Goal: Information Seeking & Learning: Check status

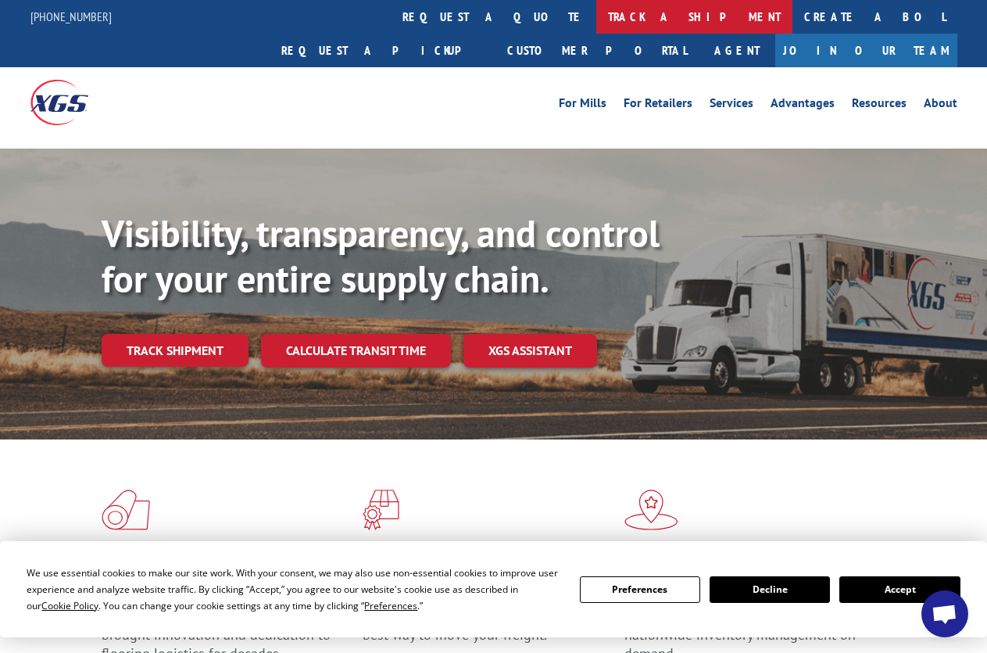
click at [596, 18] on link "track a shipment" at bounding box center [694, 17] width 196 height 34
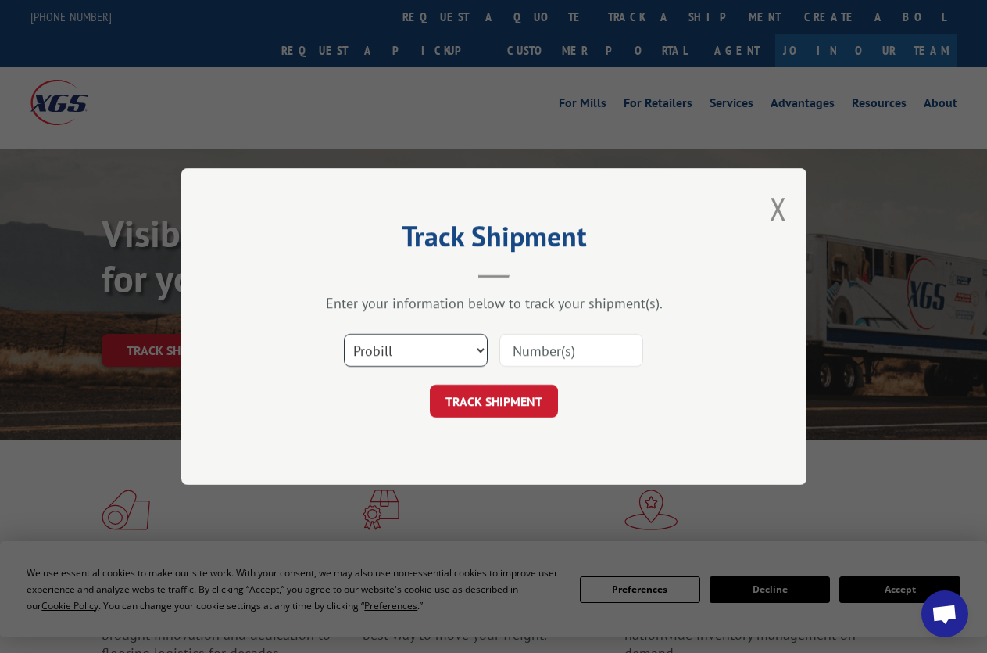
click at [344, 334] on select "Select category... Probill BOL PO" at bounding box center [416, 350] width 144 height 33
select select "bol"
click option "BOL" at bounding box center [0, 0] width 0 height 0
click at [581, 351] on input at bounding box center [571, 350] width 144 height 33
type input "6024117"
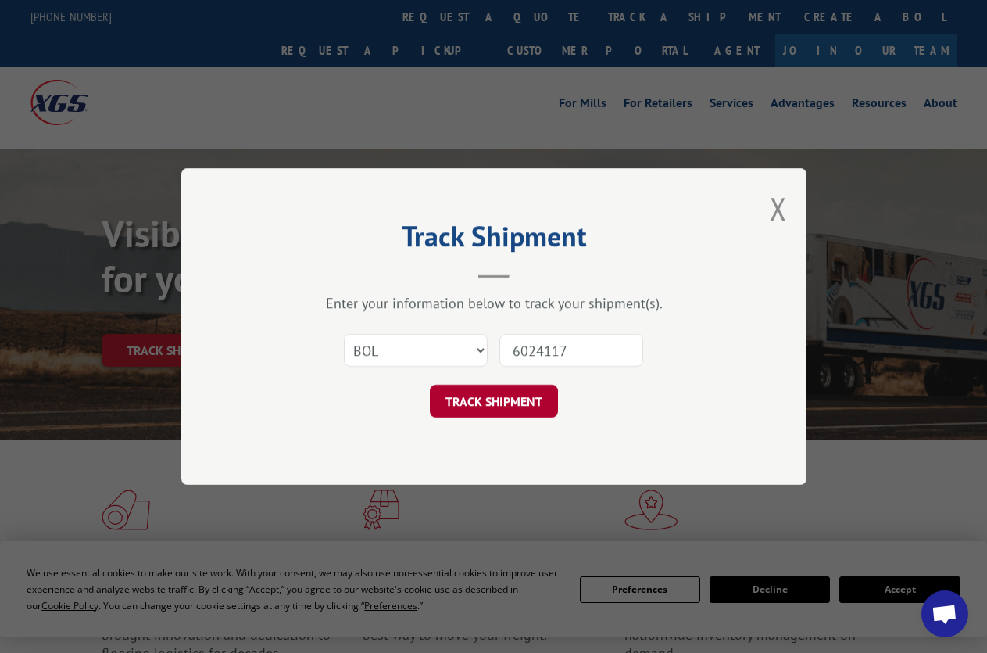
click at [493, 404] on button "TRACK SHIPMENT" at bounding box center [494, 400] width 128 height 33
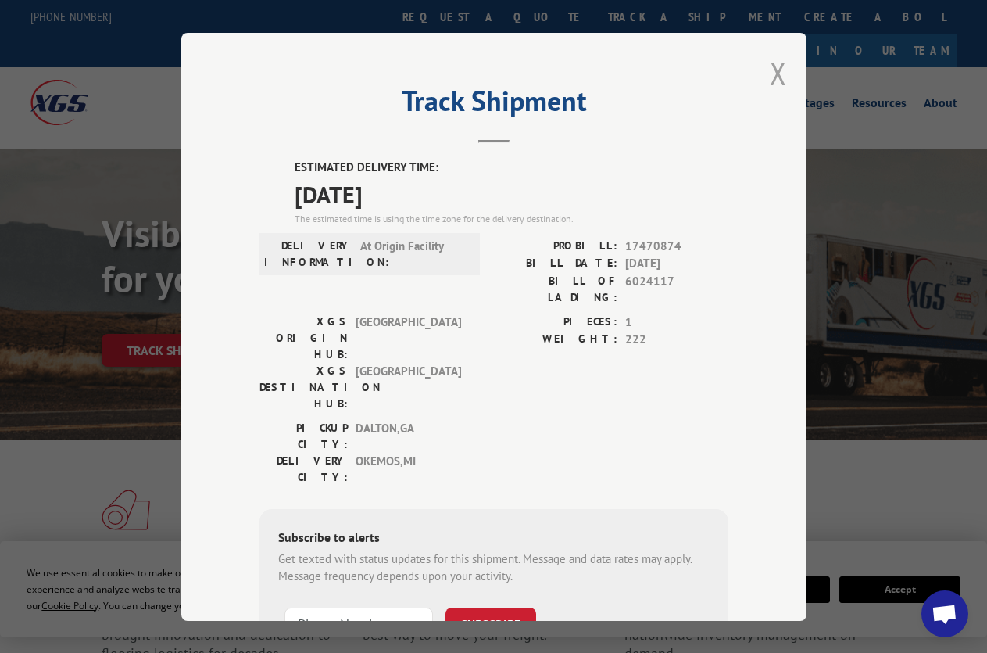
click at [770, 66] on button "Close modal" at bounding box center [778, 72] width 17 height 41
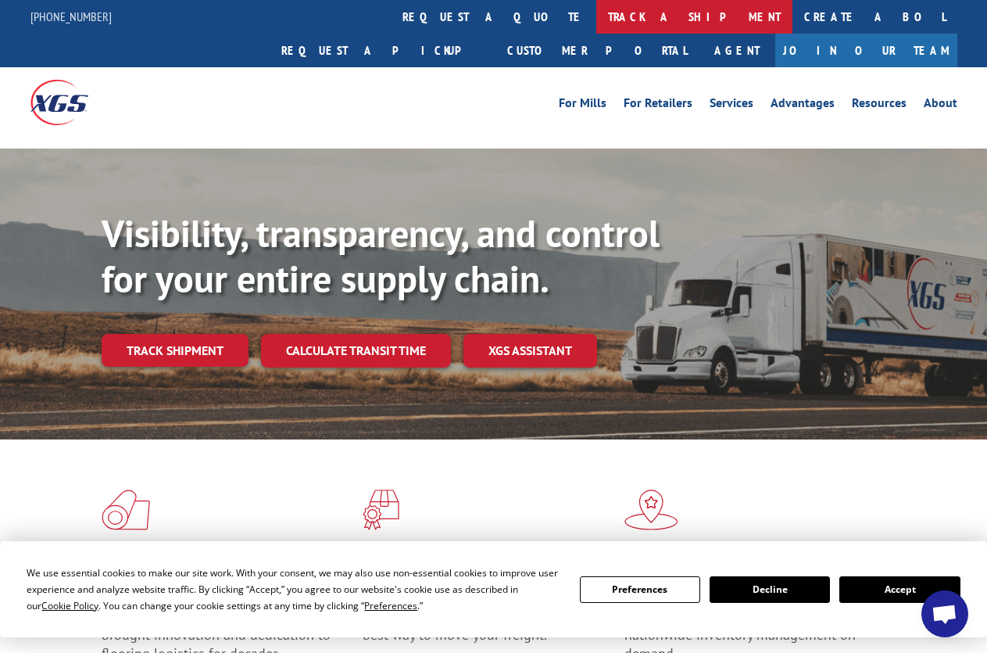
click at [596, 20] on link "track a shipment" at bounding box center [694, 17] width 196 height 34
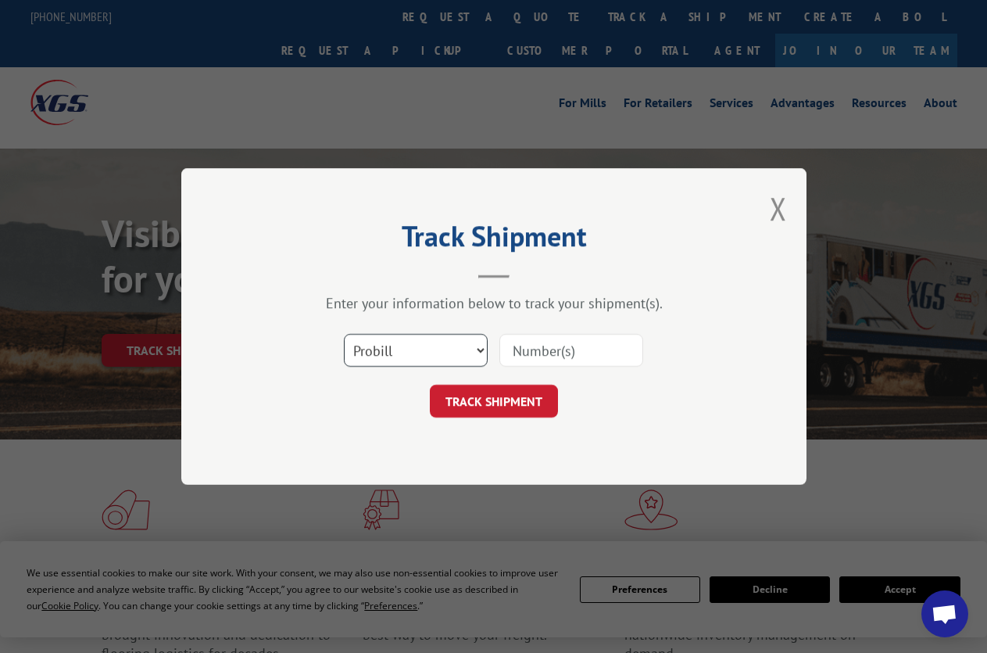
click at [344, 334] on select "Select category... Probill BOL PO" at bounding box center [416, 350] width 144 height 33
select select "bol"
click option "BOL" at bounding box center [0, 0] width 0 height 0
click at [607, 351] on input at bounding box center [571, 350] width 144 height 33
type input "6023875"
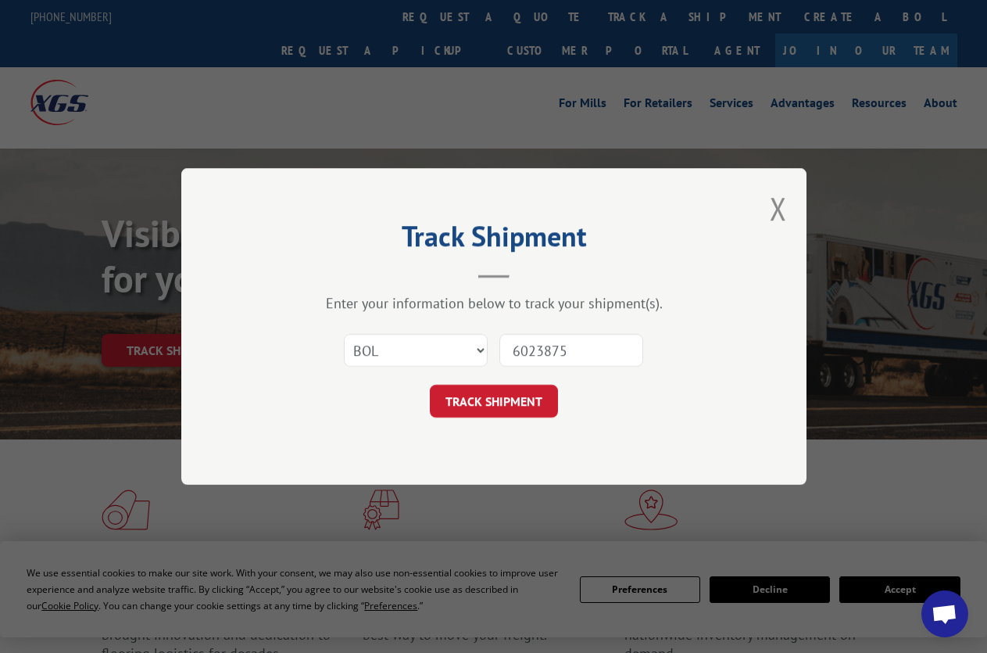
click button "TRACK SHIPMENT" at bounding box center [494, 400] width 128 height 33
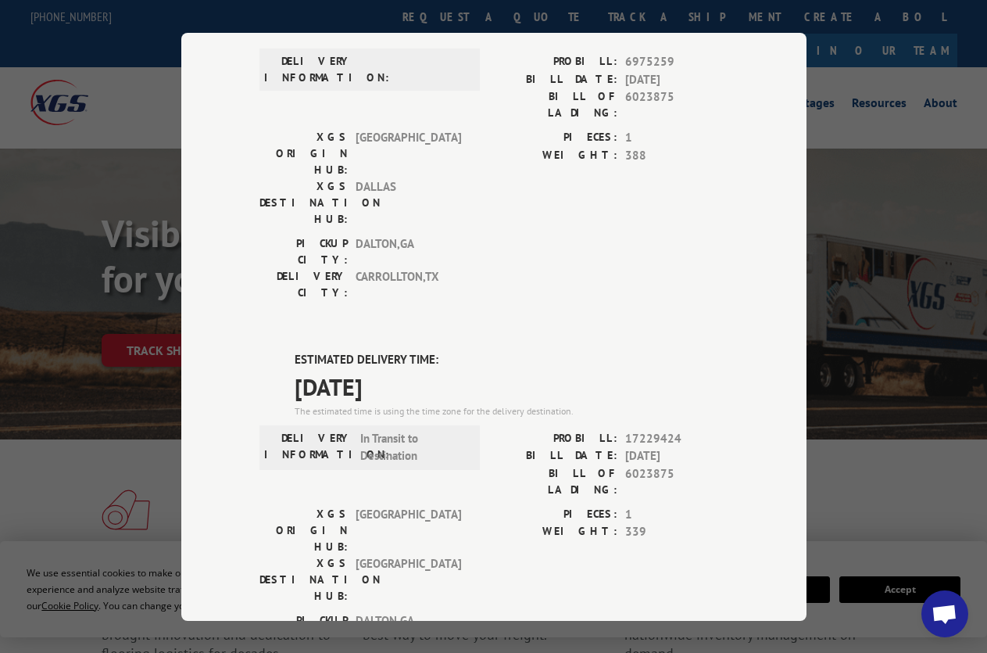
scroll to position [145, 0]
